Goal: Information Seeking & Learning: Learn about a topic

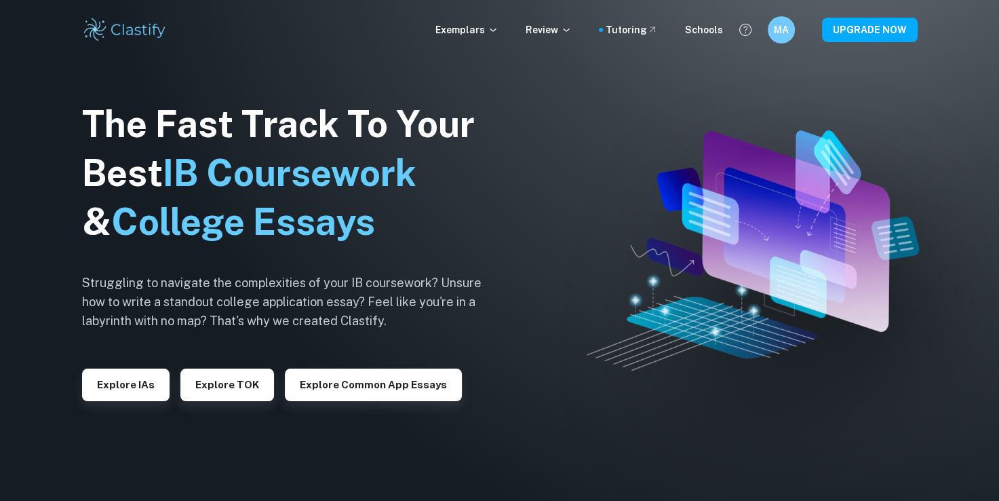
click at [126, 28] on img at bounding box center [125, 29] width 86 height 27
click at [130, 380] on button "Explore IAs" at bounding box center [125, 384] width 87 height 33
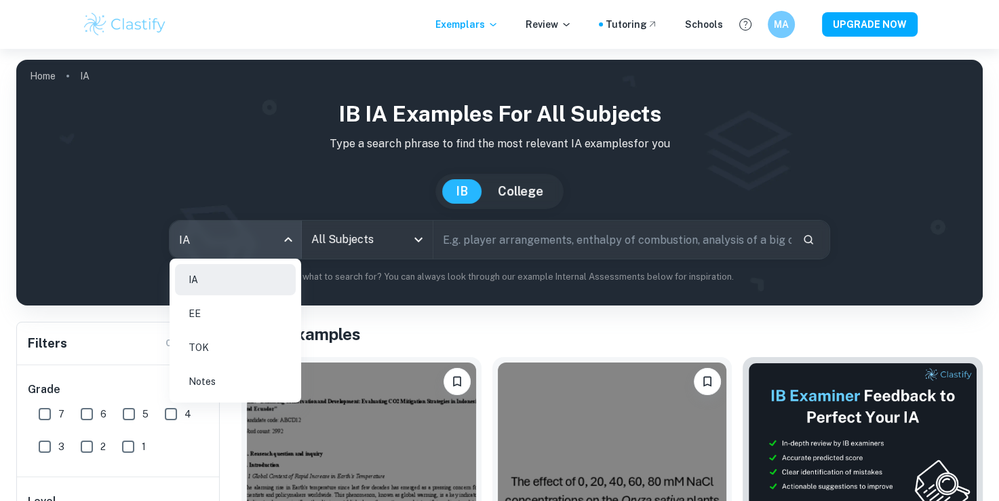
click at [256, 243] on body "We value your privacy We use cookies to enhance your browsing experience, serve…" at bounding box center [499, 299] width 999 height 501
click at [281, 241] on div at bounding box center [499, 250] width 999 height 501
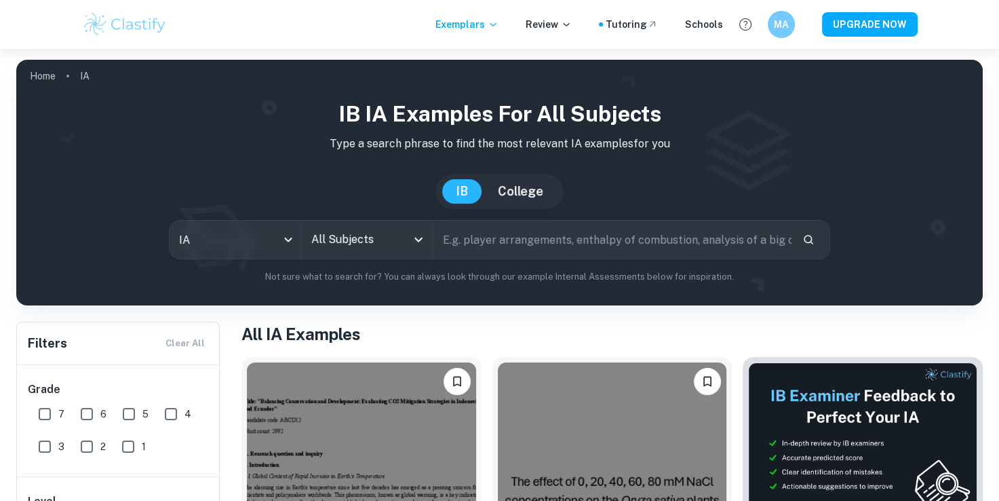
click at [475, 254] on input "text" at bounding box center [612, 239] width 358 height 38
type input "o"
type input "process portfolio"
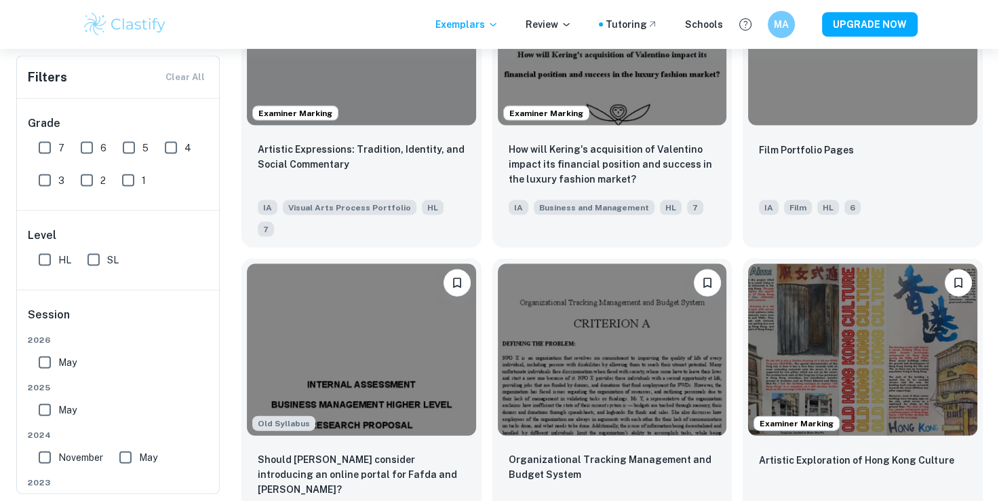
scroll to position [2847, 0]
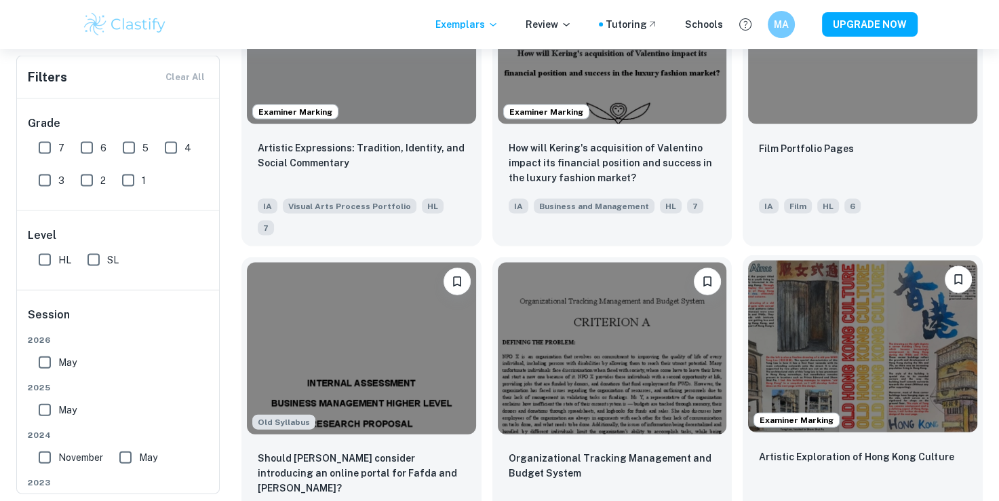
click at [788, 260] on img at bounding box center [862, 346] width 229 height 172
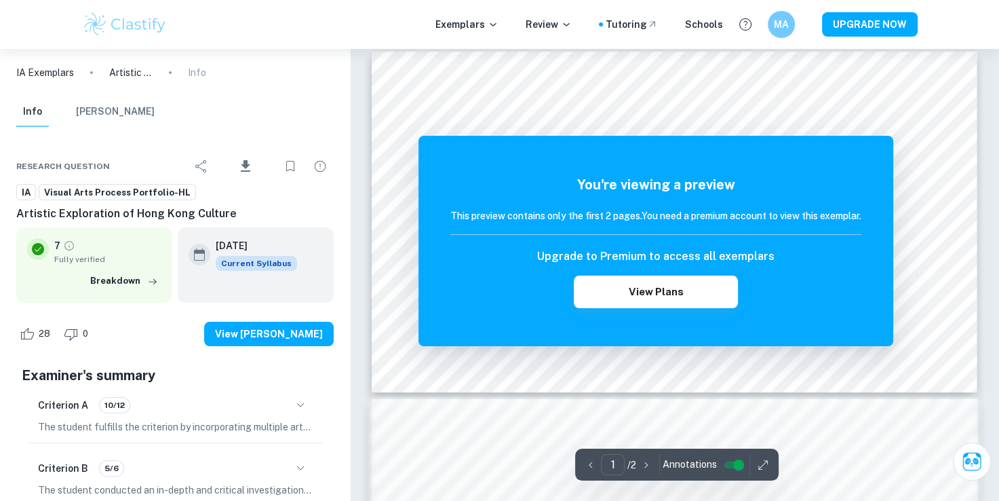
scroll to position [13, 0]
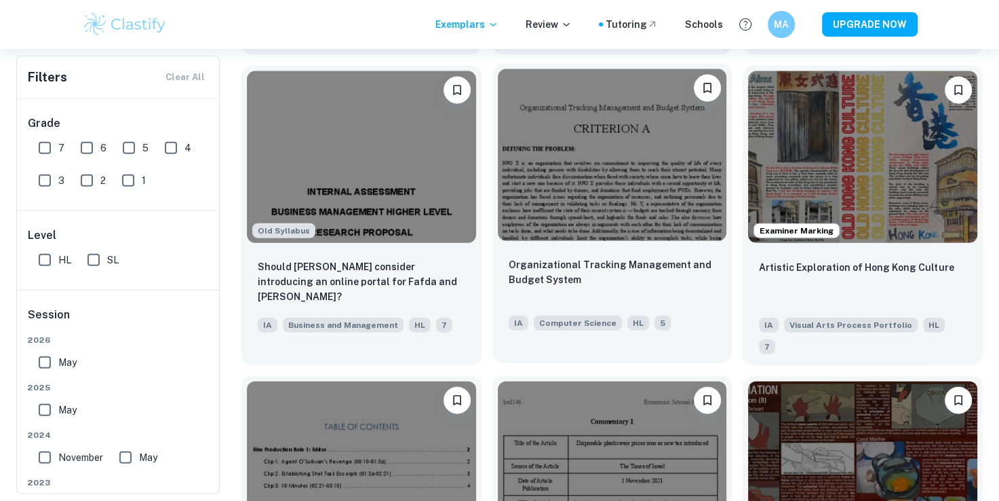
scroll to position [3039, 0]
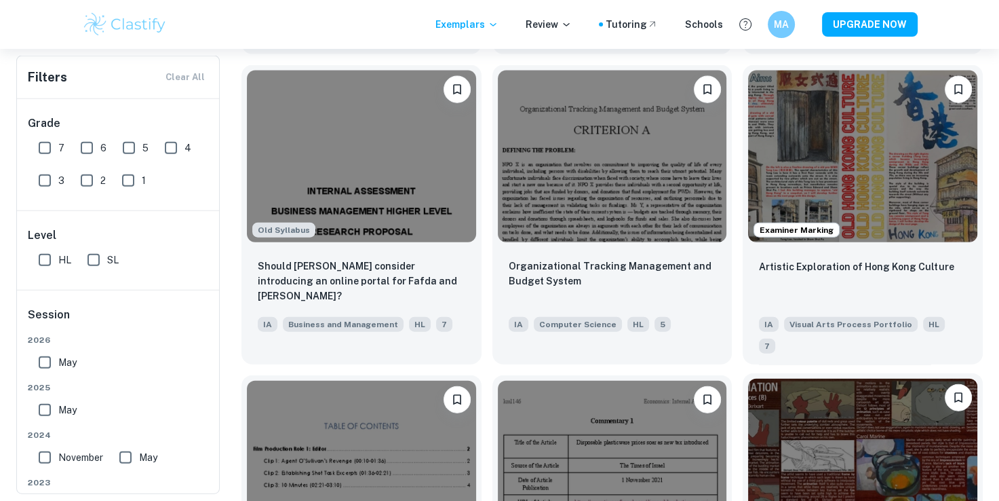
click at [842, 378] on img at bounding box center [862, 464] width 229 height 172
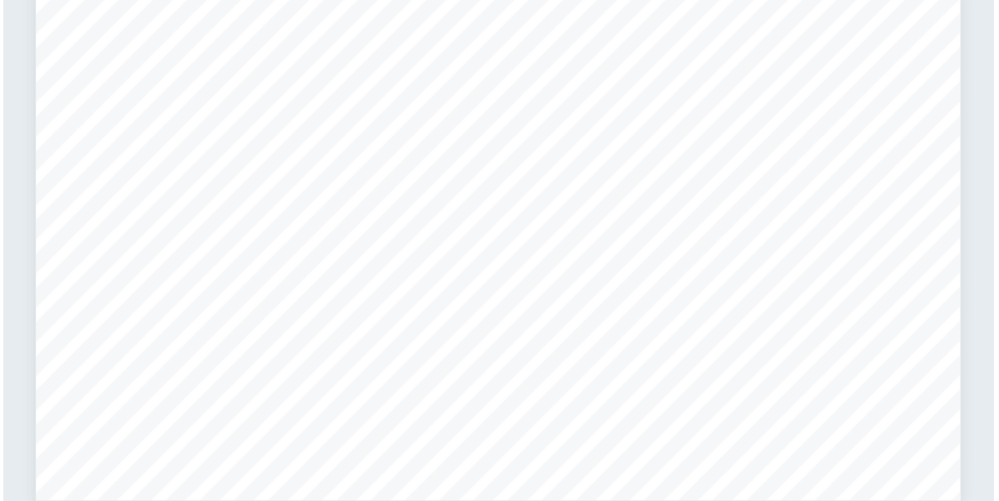
scroll to position [3045, 0]
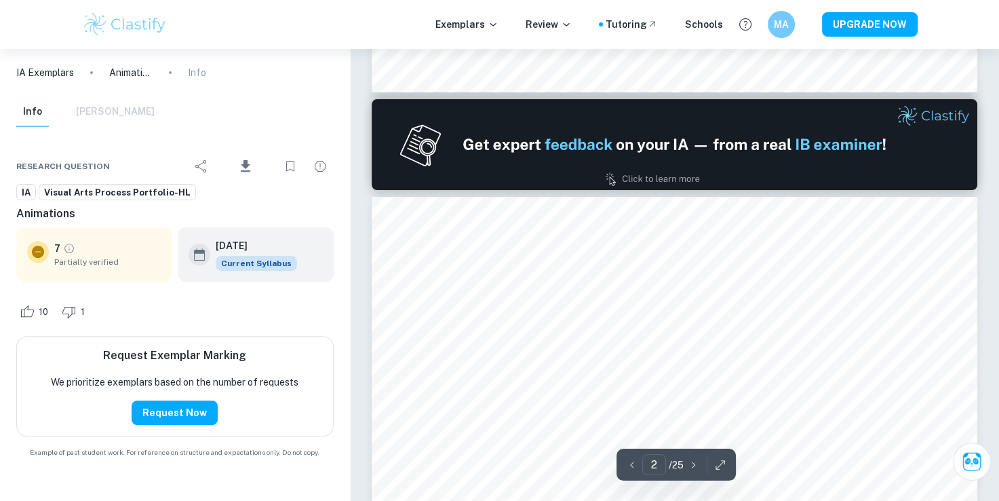
type input "1"
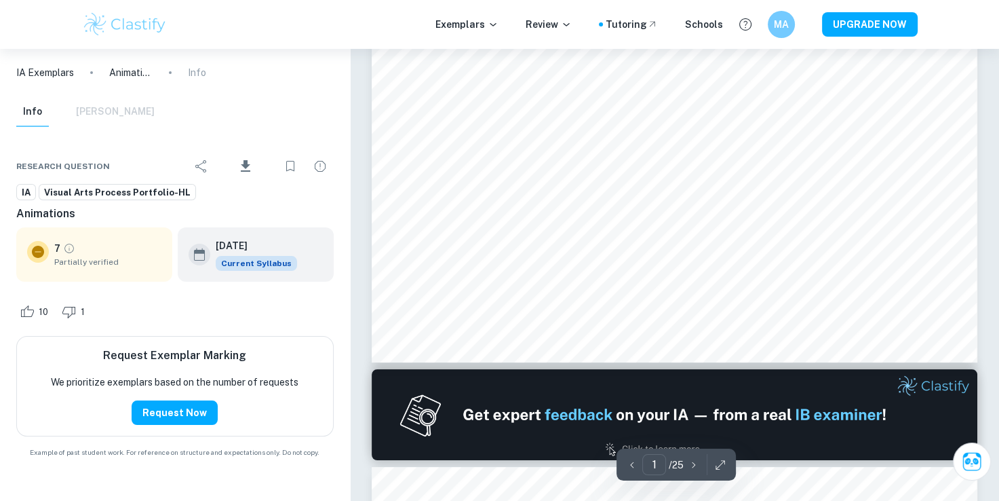
scroll to position [0, 0]
